Goal: Transaction & Acquisition: Purchase product/service

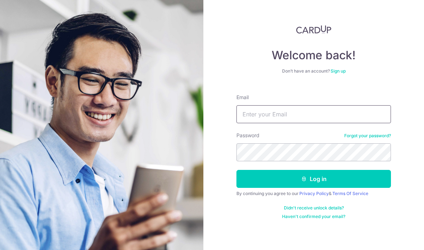
click at [258, 110] on input "Email" at bounding box center [314, 114] width 155 height 18
type input "jacestelle91@gmail.com"
click at [253, 170] on button "Log in" at bounding box center [314, 179] width 155 height 18
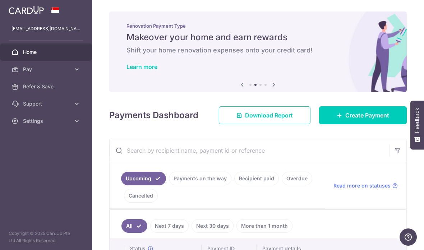
click at [352, 120] on span "Create Payment" at bounding box center [367, 115] width 44 height 9
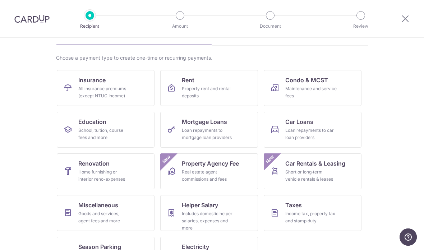
scroll to position [43, 0]
click at [296, 92] on div "Maintenance and service fees" at bounding box center [311, 93] width 52 height 14
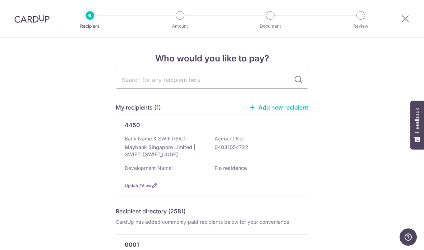
click at [238, 175] on div "Development Name: Flo residence" at bounding box center [212, 171] width 175 height 12
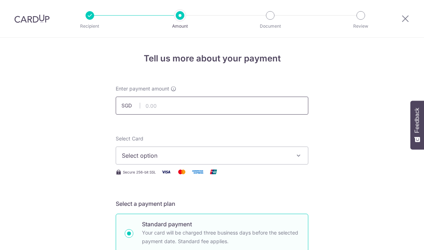
click at [159, 108] on input "text" at bounding box center [212, 106] width 193 height 18
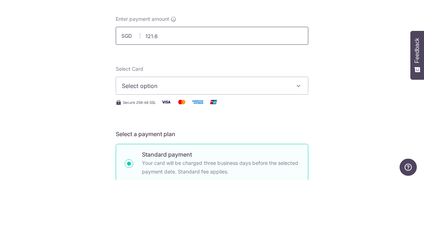
type input "121.61"
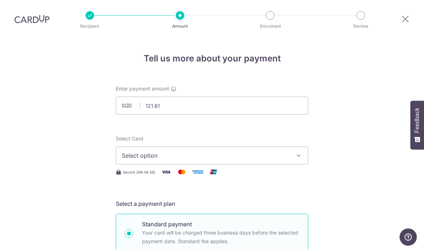
click at [134, 151] on span "Select option" at bounding box center [206, 155] width 168 height 9
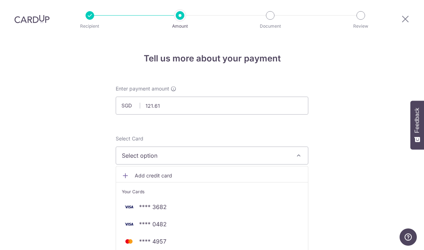
click at [134, 220] on img at bounding box center [129, 224] width 14 height 9
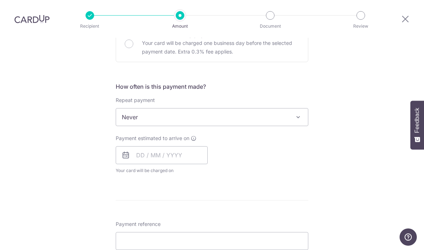
scroll to position [236, 0]
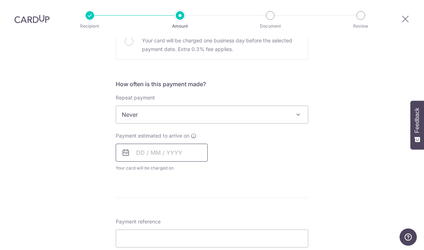
click at [141, 144] on input "text" at bounding box center [162, 153] width 92 height 18
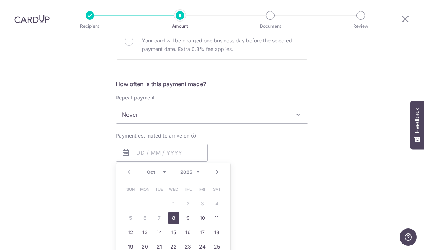
click at [173, 227] on link "15" at bounding box center [174, 233] width 12 height 12
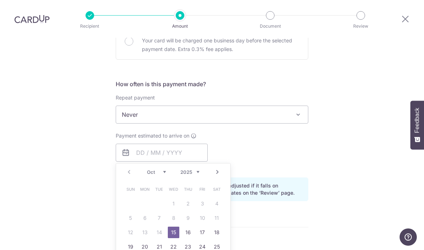
type input "[DATE]"
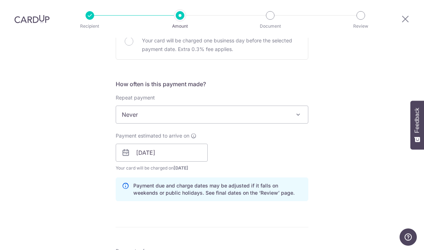
click at [68, 154] on div "Tell us more about your payment Enter payment amount SGD 121.61 121.61 Select C…" at bounding box center [212, 156] width 424 height 709
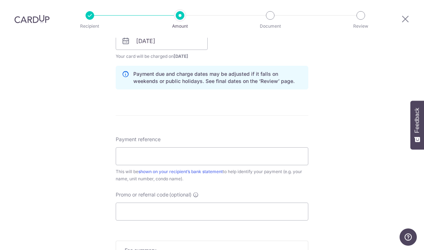
scroll to position [349, 0]
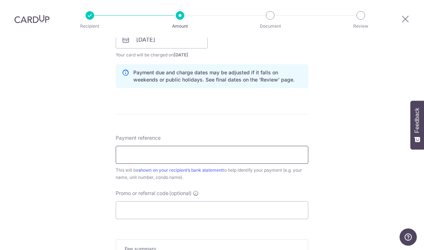
click at [132, 146] on input "Payment reference" at bounding box center [212, 155] width 193 height 18
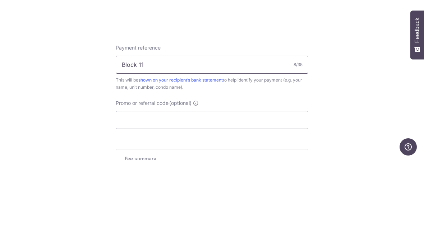
type input "Block 11 1326"
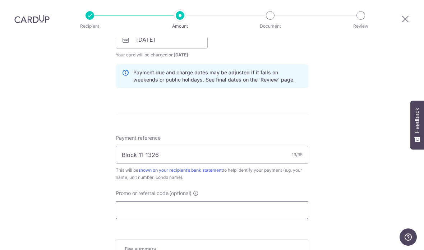
click at [128, 201] on input "Promo or referral code (optional)" at bounding box center [212, 210] width 193 height 18
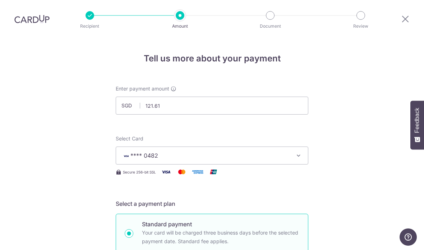
scroll to position [0, 0]
type input "Get225"
click at [184, 97] on input "121.61" at bounding box center [212, 106] width 193 height 18
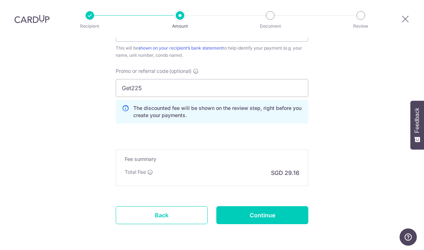
scroll to position [474, 0]
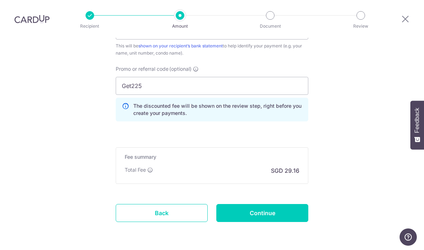
click at [292, 204] on input "Continue" at bounding box center [262, 213] width 92 height 18
type input "1,121.61"
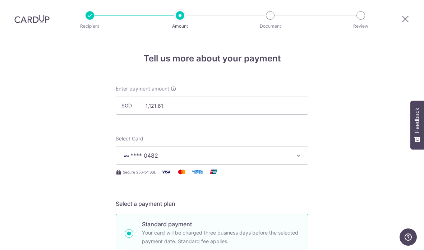
scroll to position [484, 0]
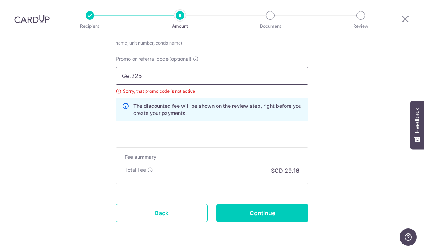
click at [159, 67] on input "Get225" at bounding box center [212, 76] width 193 height 18
type input "G"
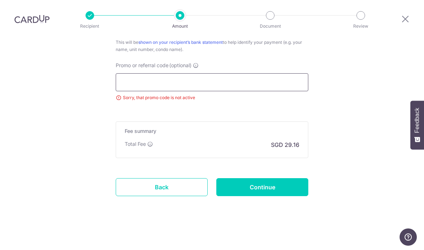
scroll to position [451, 0]
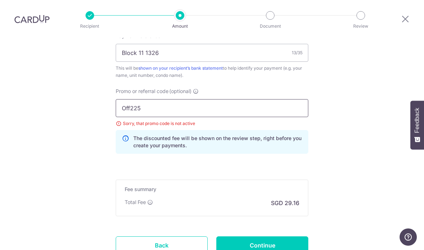
type input "Off225"
click at [292, 237] on input "Continue" at bounding box center [262, 246] width 92 height 18
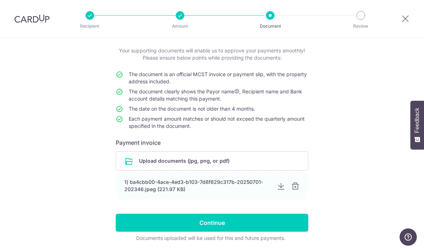
scroll to position [38, 0]
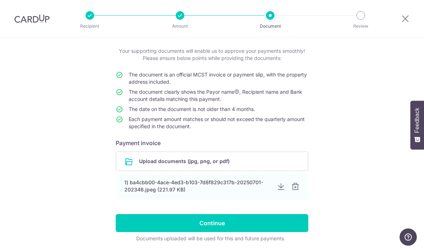
click at [296, 188] on div at bounding box center [295, 187] width 9 height 9
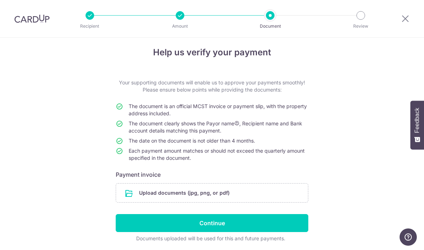
click at [149, 192] on input "file" at bounding box center [212, 193] width 192 height 19
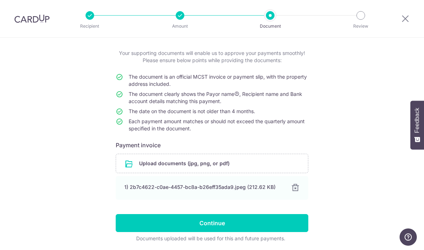
scroll to position [36, 0]
click at [160, 223] on input "Continue" at bounding box center [212, 223] width 193 height 18
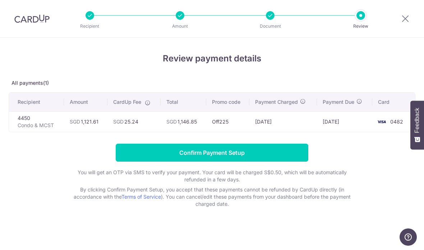
click at [130, 154] on input "Confirm Payment Setup" at bounding box center [212, 153] width 193 height 18
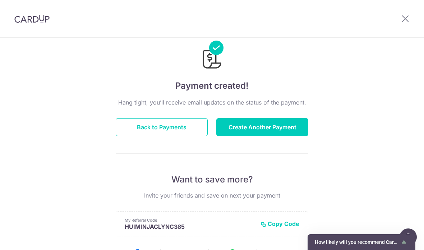
scroll to position [41, 0]
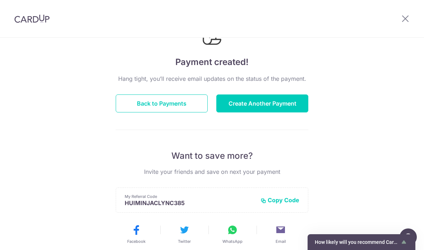
click at [146, 108] on button "Back to Payments" at bounding box center [162, 104] width 92 height 18
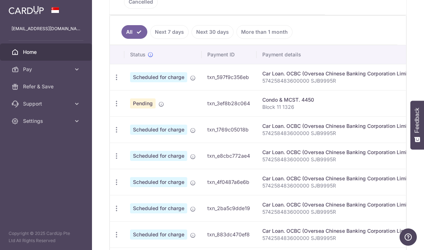
scroll to position [188, 0]
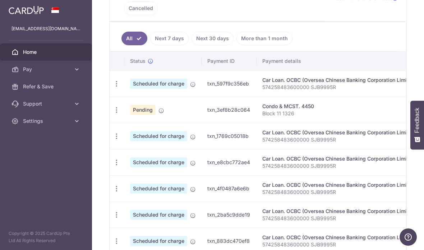
click at [262, 117] on p "Block 11 1326" at bounding box center [339, 113] width 154 height 7
click at [159, 114] on icon at bounding box center [162, 111] width 6 height 6
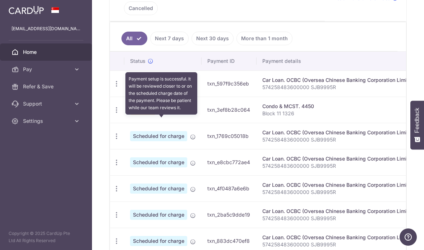
click at [124, 123] on td "Pending Payment setup is successful. It will be reviewed closer to or on the sc…" at bounding box center [162, 110] width 77 height 26
